Goal: Task Accomplishment & Management: Complete application form

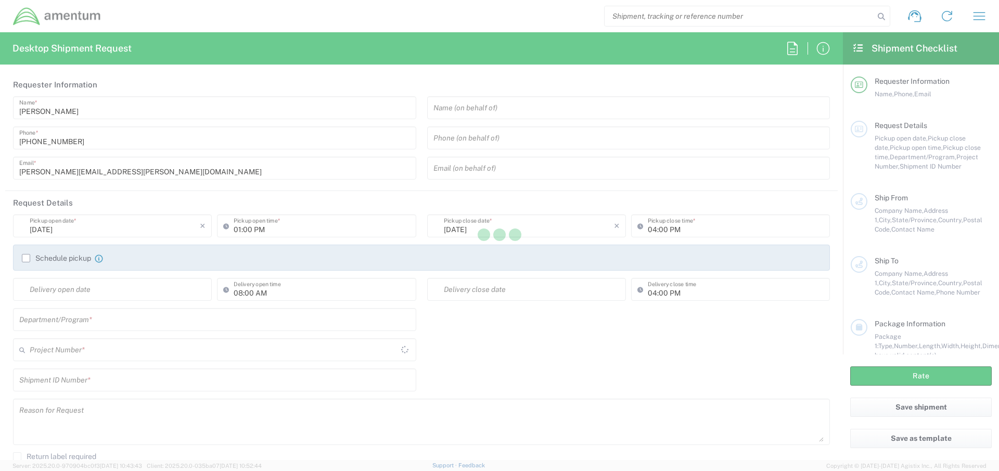
type input "[GEOGRAPHIC_DATA]"
type input "AUTEC"
type input "[GEOGRAPHIC_DATA]"
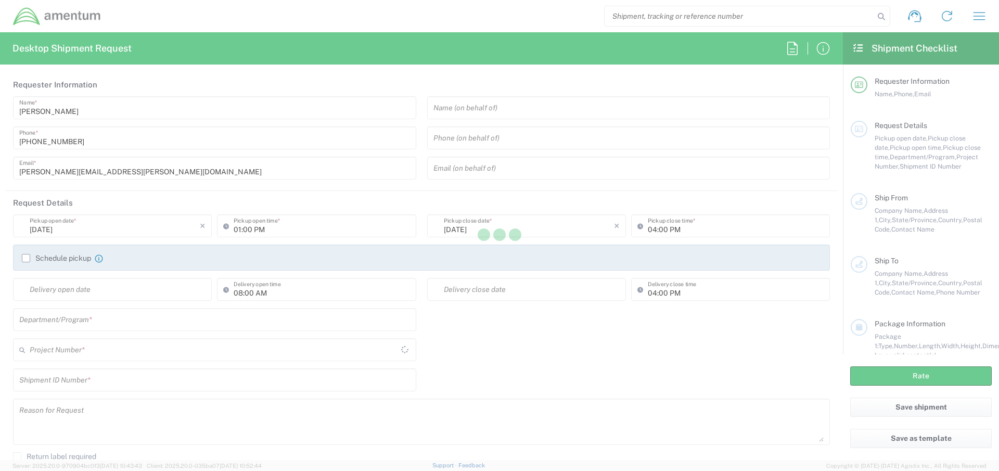
type input "AUTEC"
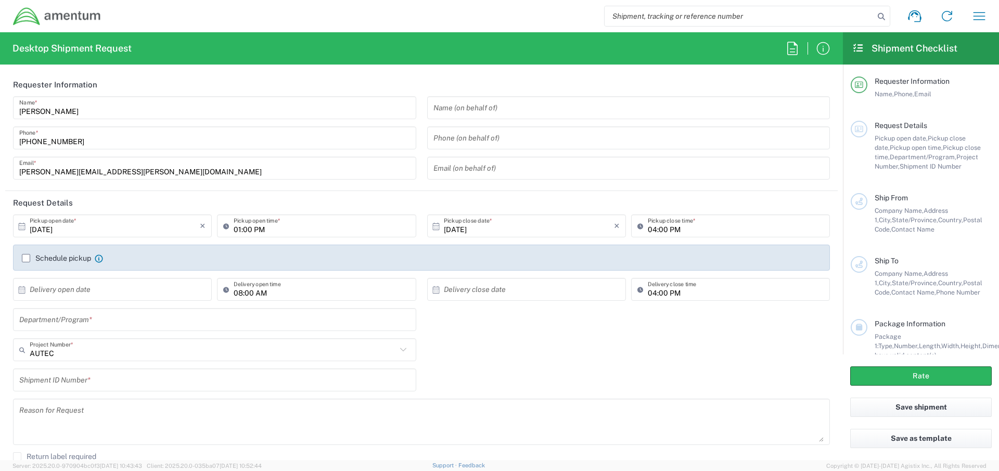
click at [471, 112] on input "text" at bounding box center [628, 108] width 391 height 18
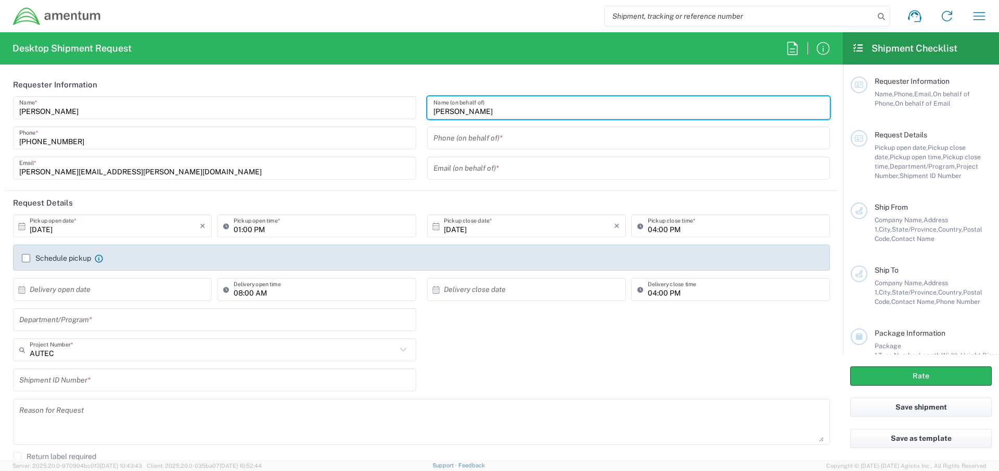
type input "[PERSON_NAME]"
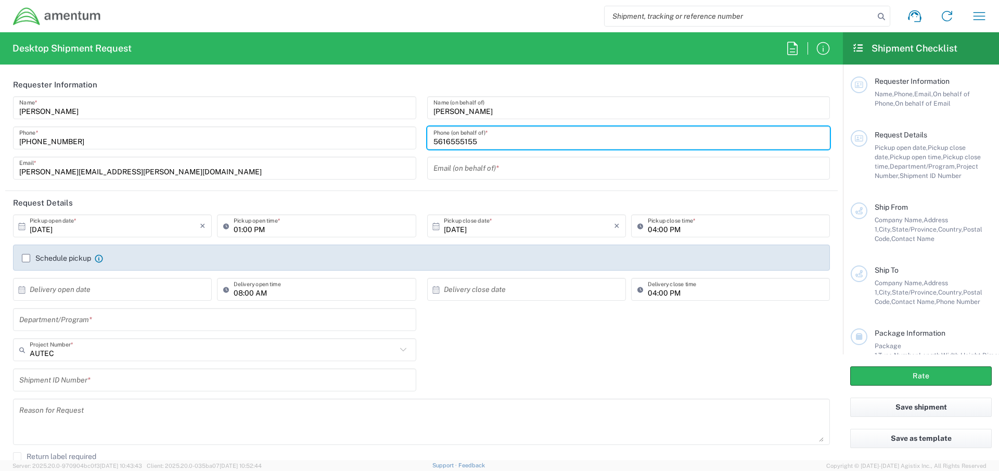
type input "5616555155"
